Goal: Navigation & Orientation: Understand site structure

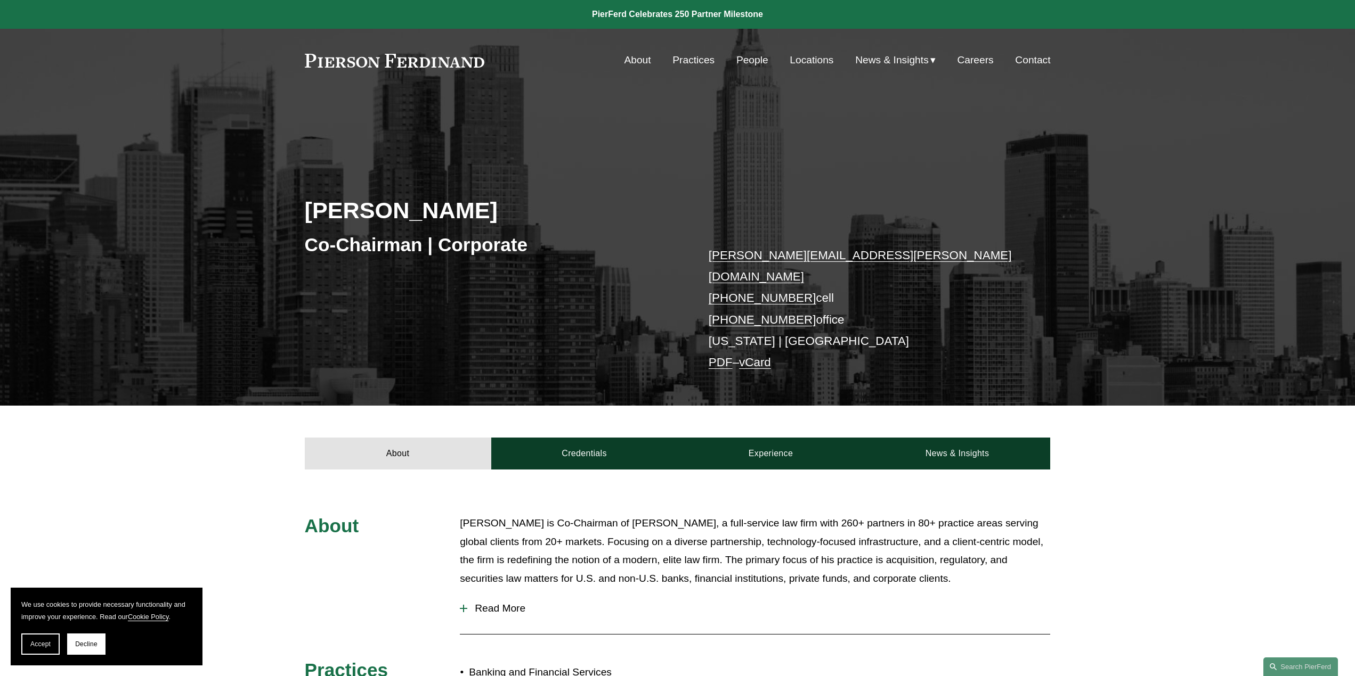
click at [679, 60] on link "Practices" at bounding box center [693, 60] width 42 height 20
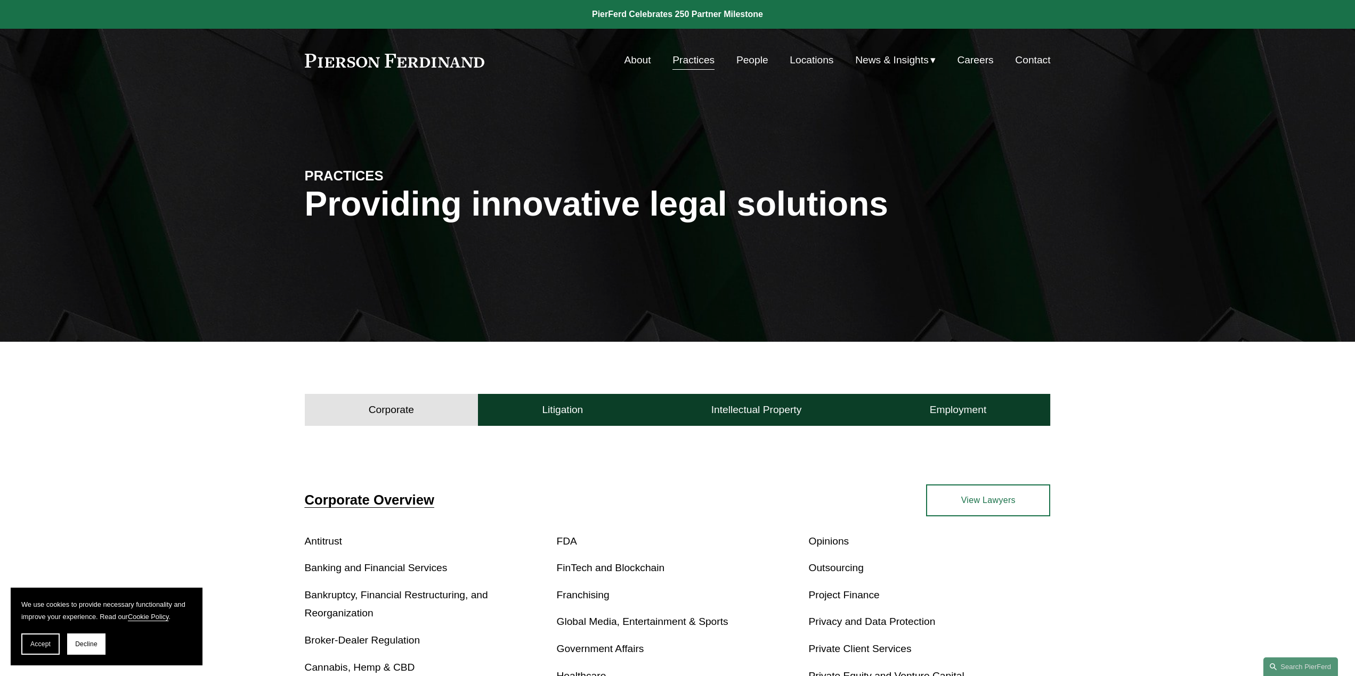
click at [626, 59] on link "About" at bounding box center [637, 60] width 27 height 20
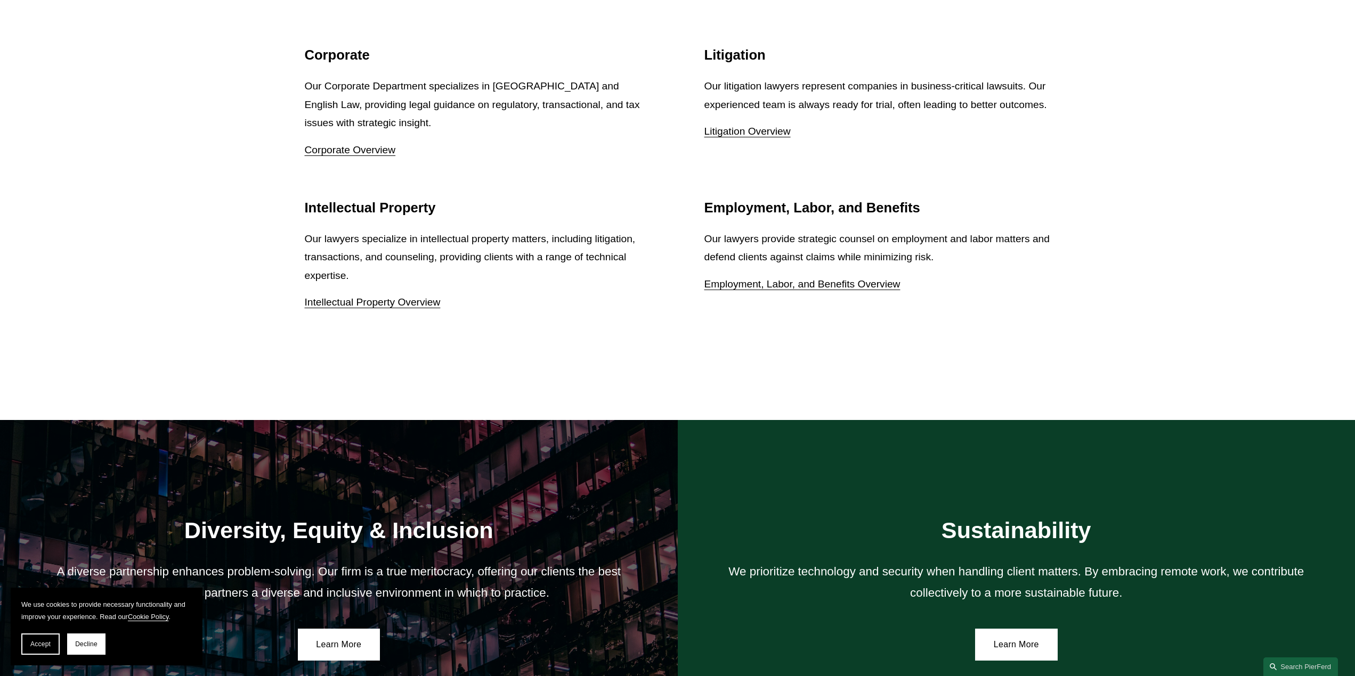
scroll to position [1948, 0]
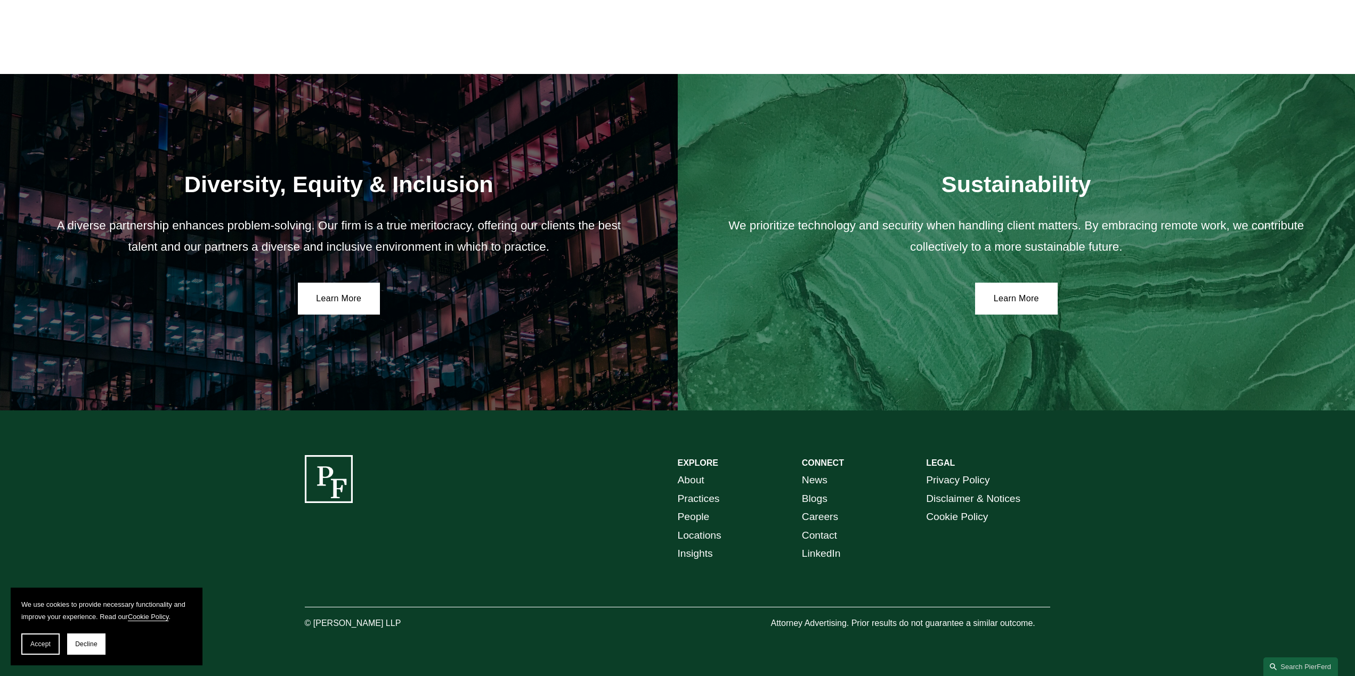
click at [697, 477] on link "About" at bounding box center [691, 480] width 27 height 19
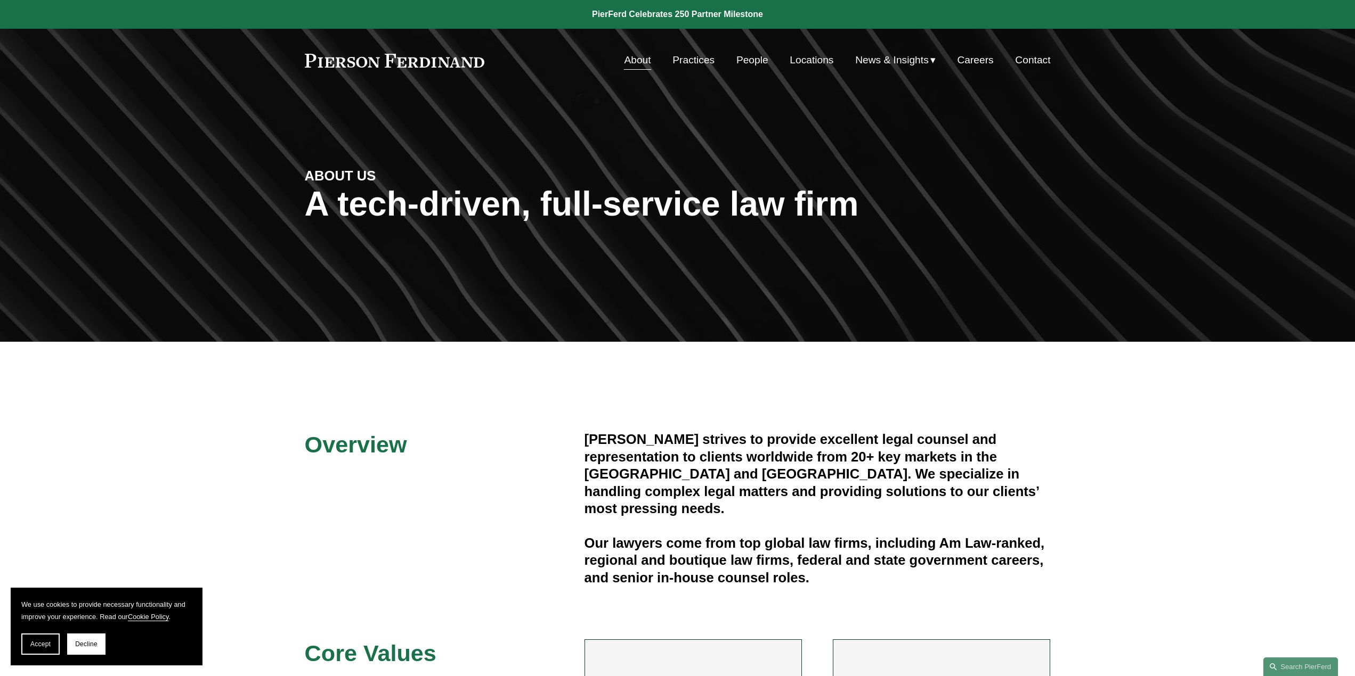
click at [745, 61] on link "People" at bounding box center [752, 60] width 32 height 20
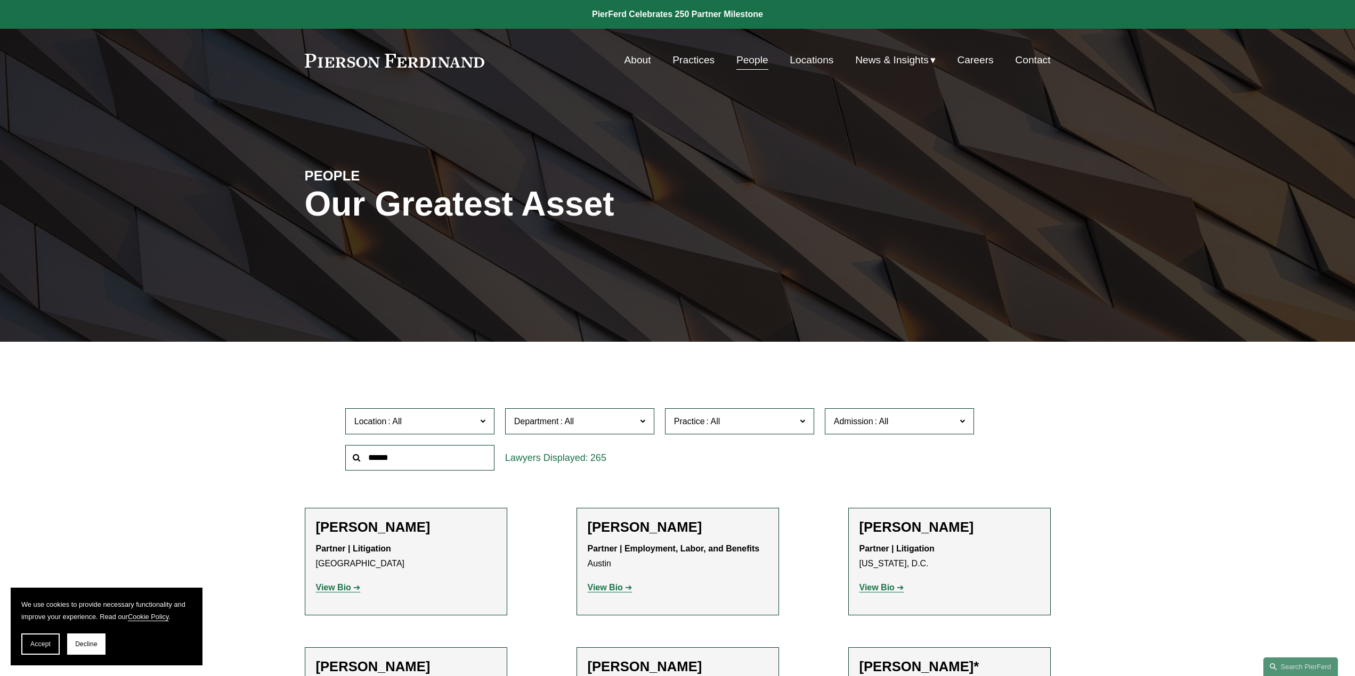
click at [630, 61] on link "About" at bounding box center [637, 60] width 27 height 20
